Goal: Transaction & Acquisition: Purchase product/service

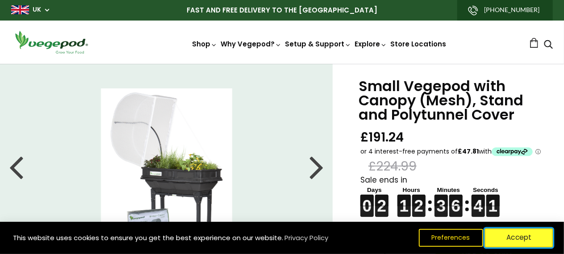
click at [523, 238] on button "Accept" at bounding box center [519, 238] width 68 height 19
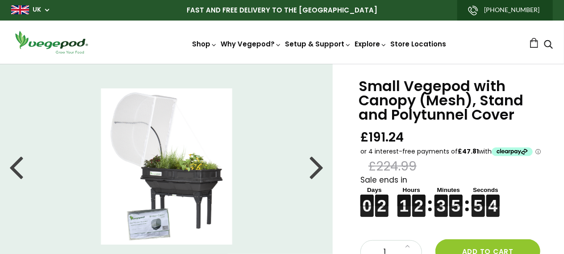
click at [319, 174] on div at bounding box center [317, 167] width 14 height 40
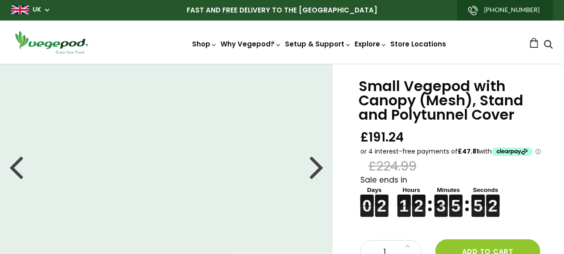
click at [319, 174] on div at bounding box center [317, 167] width 14 height 40
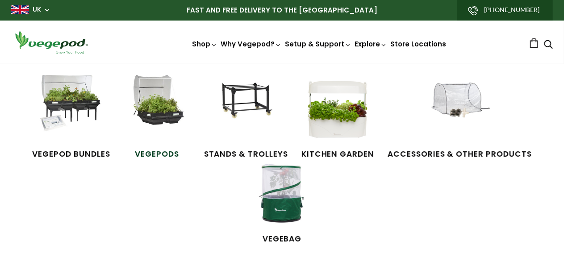
click at [167, 115] on img at bounding box center [157, 108] width 67 height 67
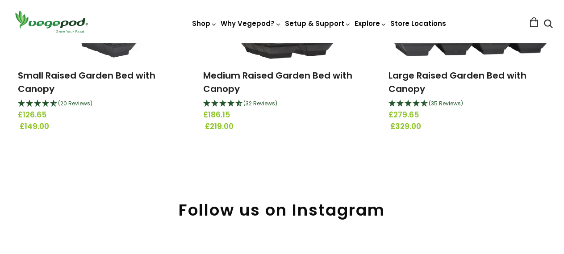
scroll to position [226, 0]
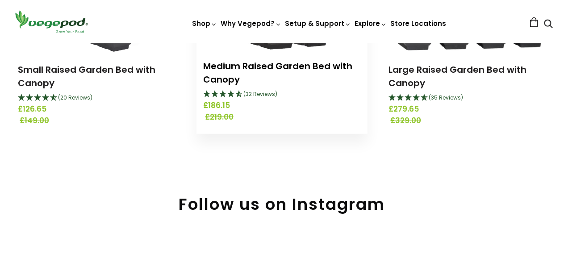
click at [226, 75] on link "Medium Raised Garden Bed with Canopy" at bounding box center [277, 73] width 149 height 26
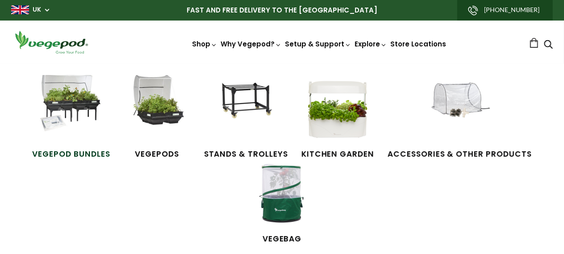
click at [68, 109] on img at bounding box center [71, 108] width 67 height 67
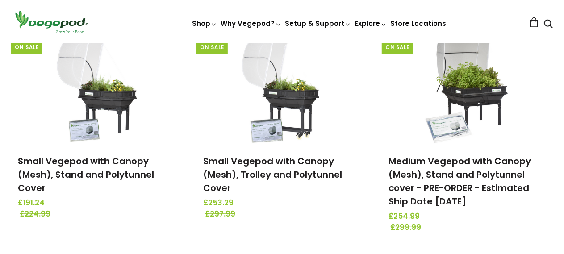
scroll to position [134, 0]
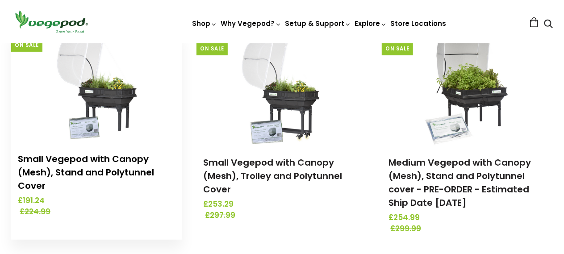
click at [84, 157] on link "Small Vegepod with Canopy (Mesh), Stand and Polytunnel Cover" at bounding box center [86, 172] width 136 height 39
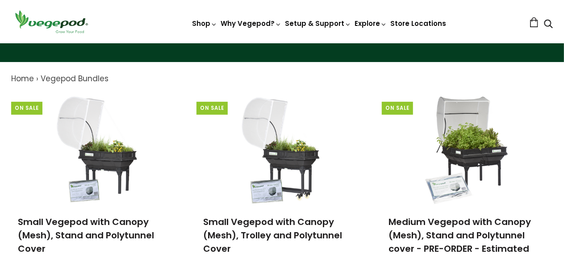
scroll to position [128, 0]
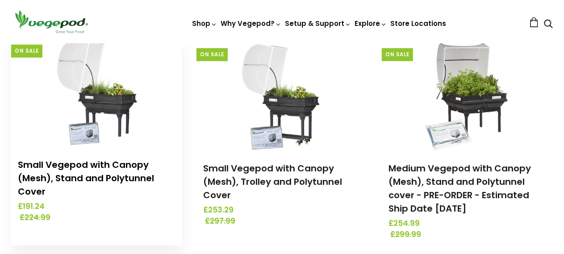
click at [101, 165] on link "Small Vegepod with Canopy (Mesh), Stand and Polytunnel Cover" at bounding box center [86, 178] width 136 height 39
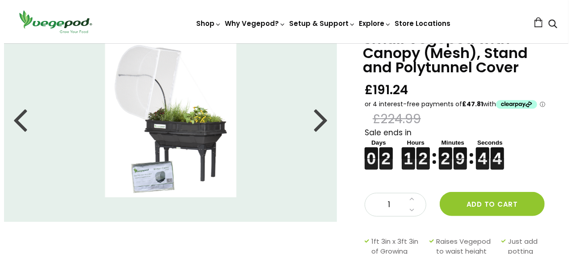
scroll to position [54, 0]
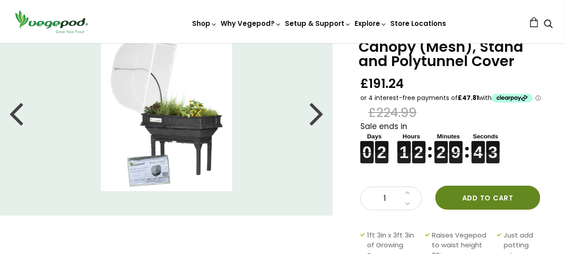
click at [480, 198] on button "Add to cart" at bounding box center [487, 198] width 105 height 24
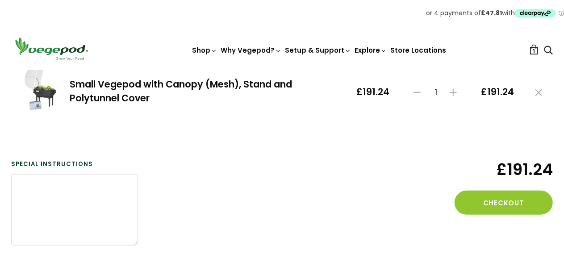
scroll to position [149, 0]
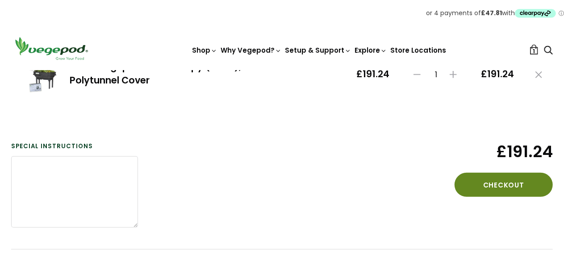
click at [493, 180] on button "Checkout" at bounding box center [504, 185] width 98 height 24
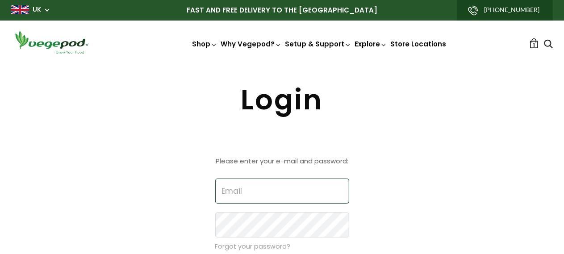
click at [262, 189] on input "Email" at bounding box center [282, 191] width 134 height 25
click at [266, 188] on input "Email" at bounding box center [282, 191] width 134 height 25
type input "[PERSON_NAME][EMAIL_ADDRESS][PERSON_NAME][DOMAIN_NAME]"
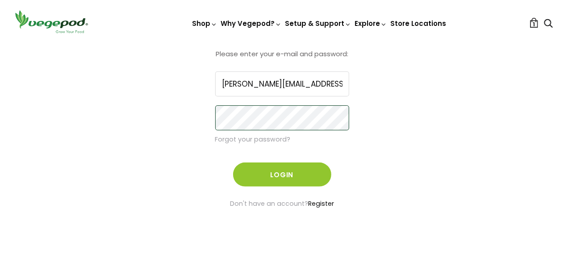
scroll to position [119, 0]
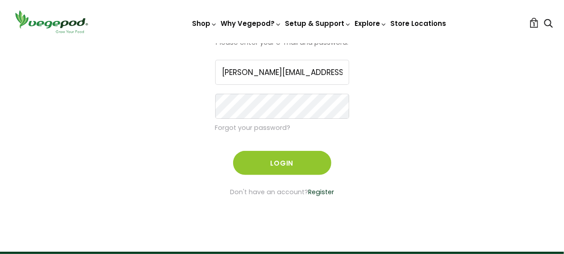
click at [319, 192] on link "Register" at bounding box center [321, 192] width 26 height 9
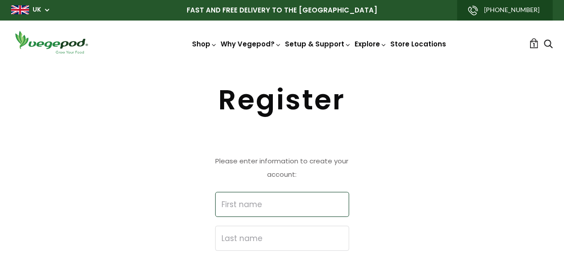
click at [309, 201] on input "First name" at bounding box center [282, 204] width 134 height 25
click at [264, 198] on input "First name" at bounding box center [282, 204] width 134 height 25
type input "[PERSON_NAME]"
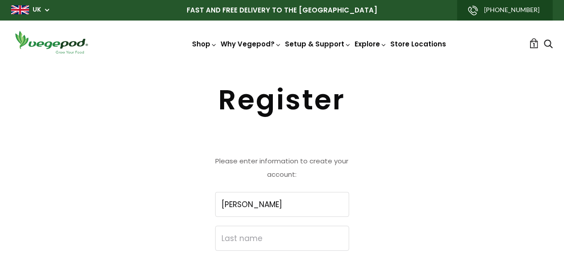
type input "[PERSON_NAME]"
type input "[PERSON_NAME][EMAIL_ADDRESS][PERSON_NAME][DOMAIN_NAME]"
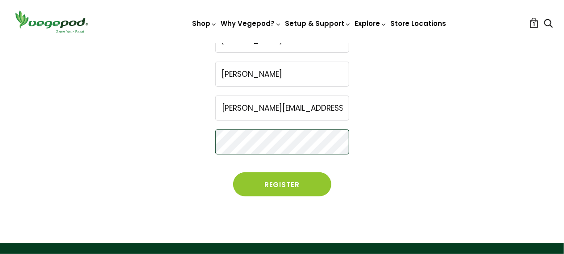
scroll to position [167, 0]
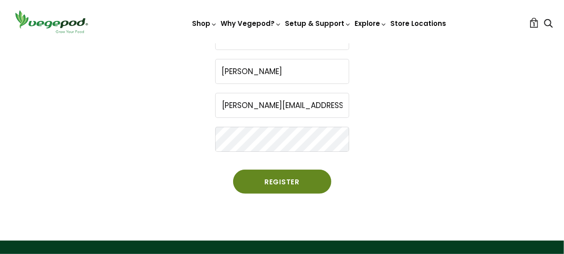
click at [288, 186] on button "Register" at bounding box center [282, 182] width 98 height 24
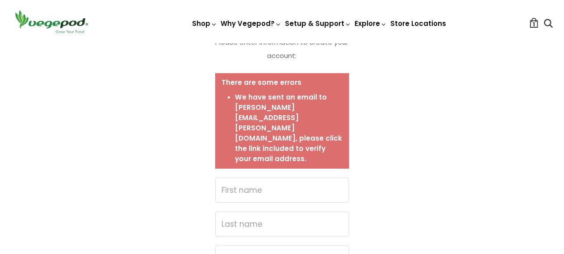
scroll to position [137, 0]
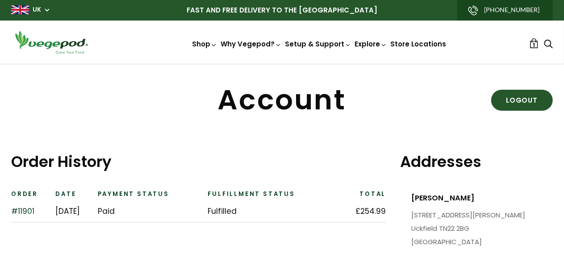
click at [533, 42] on span "1" at bounding box center [534, 45] width 2 height 8
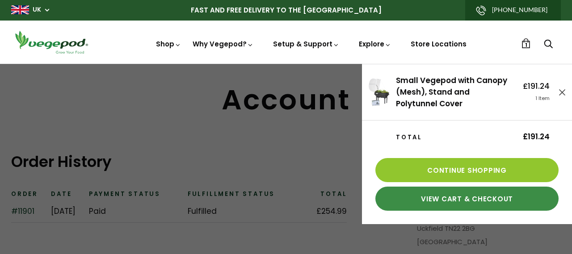
click at [480, 200] on link "View Cart & Checkout" at bounding box center [466, 199] width 183 height 24
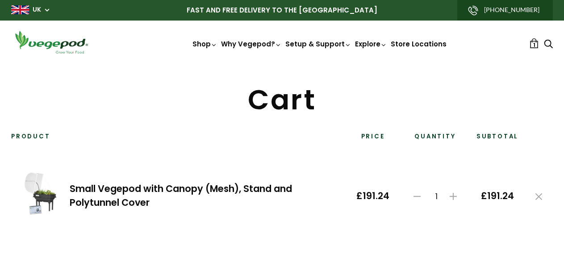
select select "[GEOGRAPHIC_DATA]"
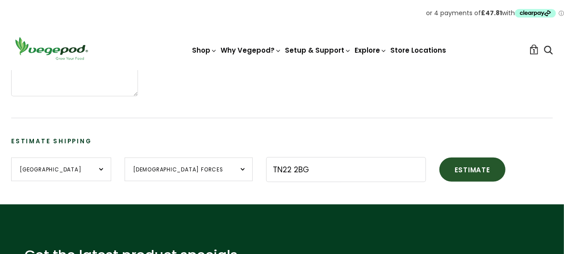
scroll to position [310, 0]
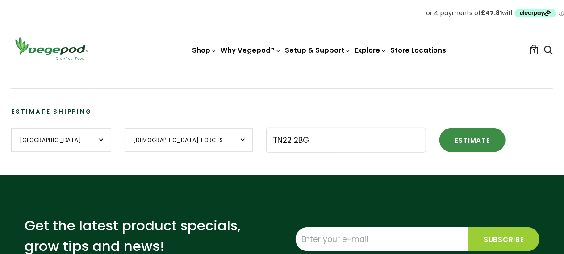
click at [440, 138] on button "Estimate" at bounding box center [473, 140] width 66 height 24
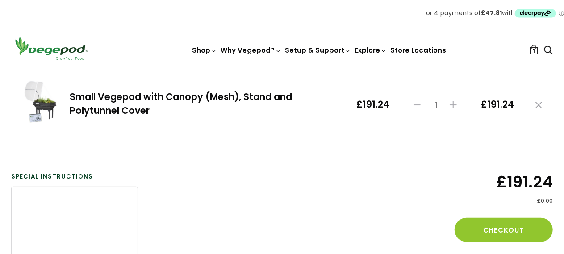
scroll to position [123, 0]
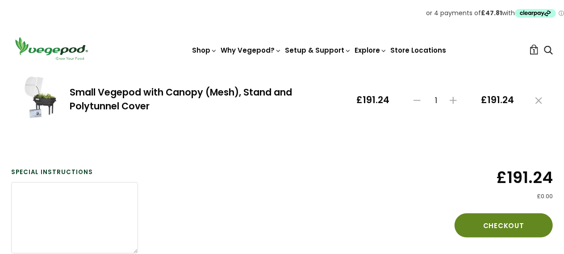
click at [497, 228] on button "Checkout" at bounding box center [504, 226] width 98 height 24
